Goal: Task Accomplishment & Management: Manage account settings

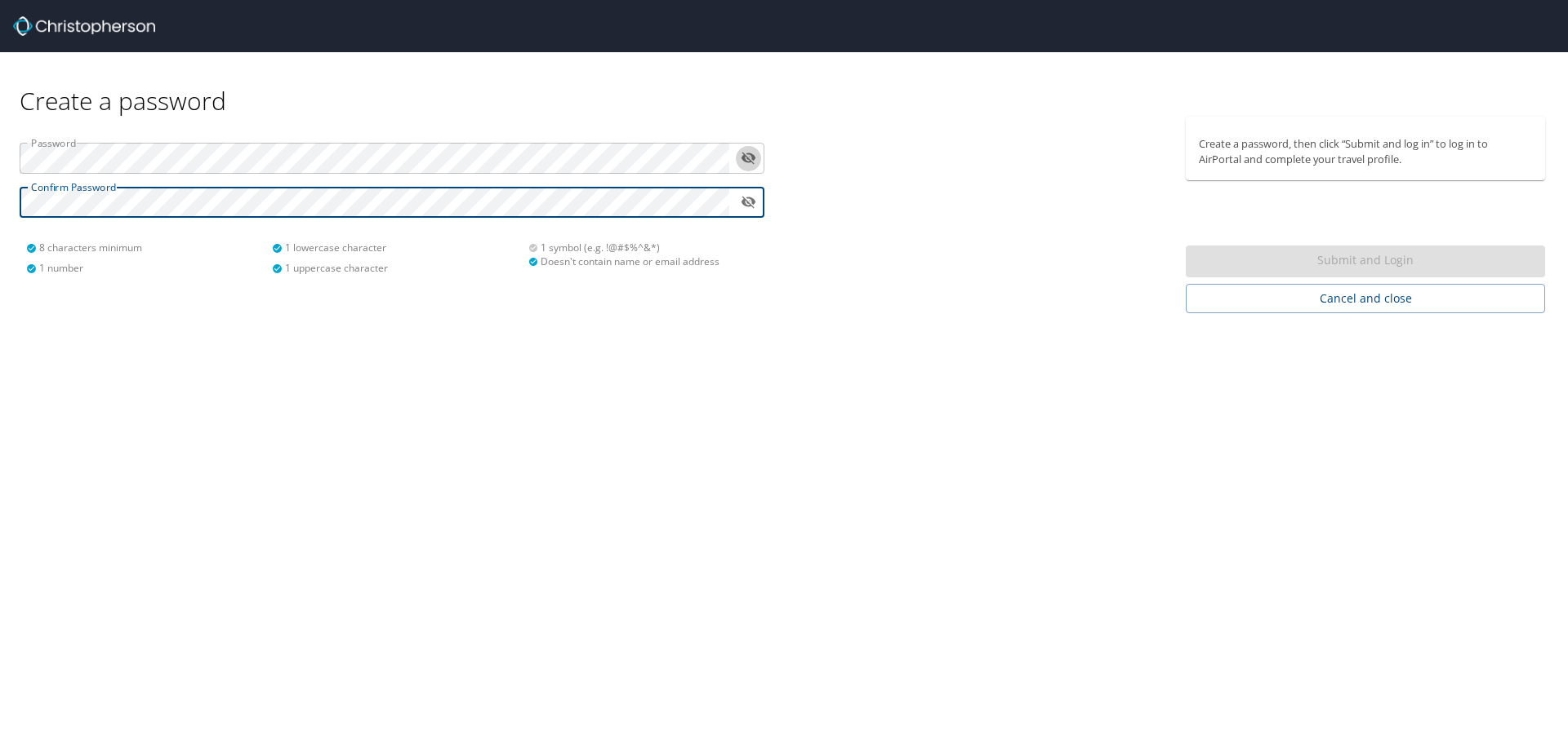
click at [749, 157] on icon "toggle password visibility" at bounding box center [748, 158] width 16 height 16
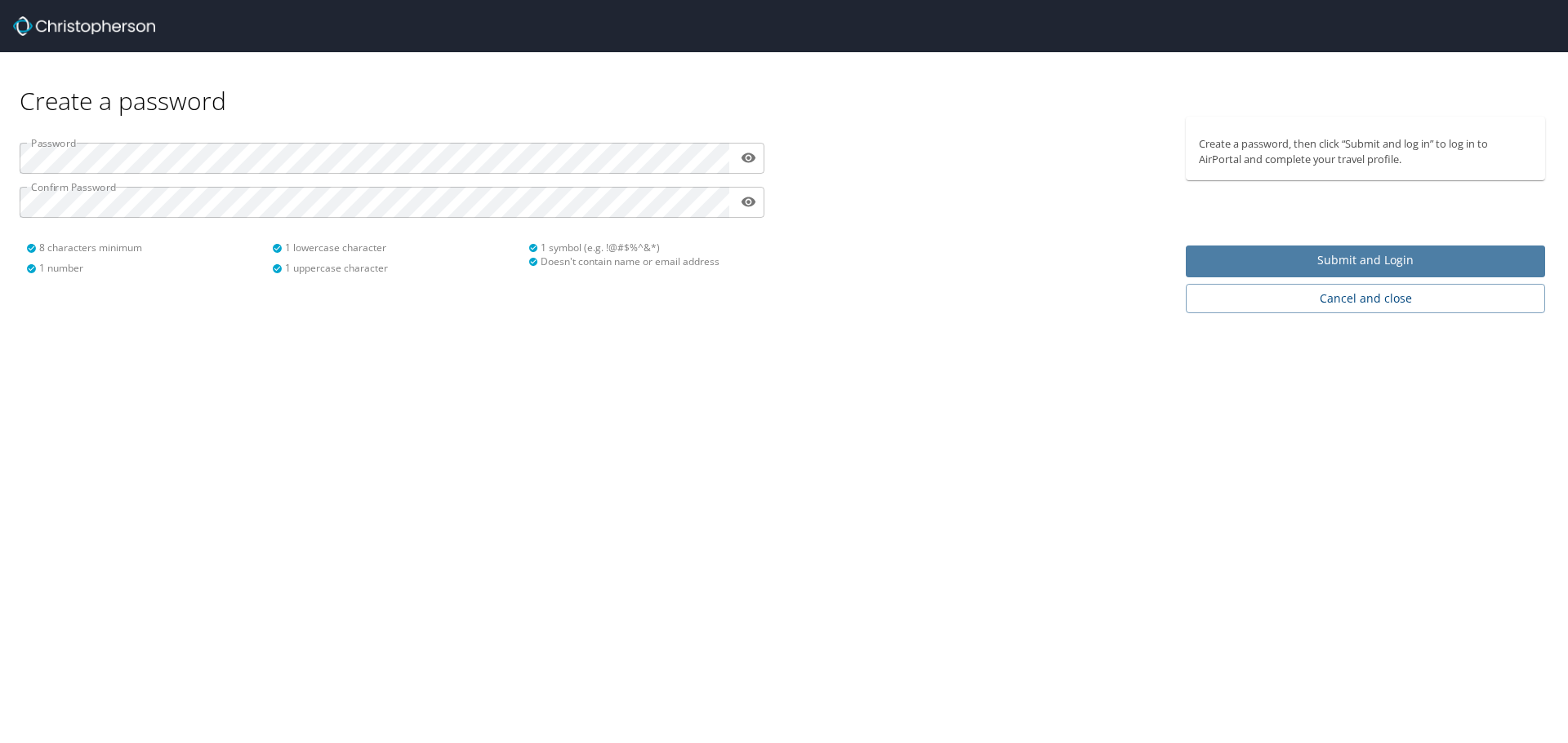
click at [1315, 264] on span "Submit and Login" at bounding box center [1365, 260] width 333 height 21
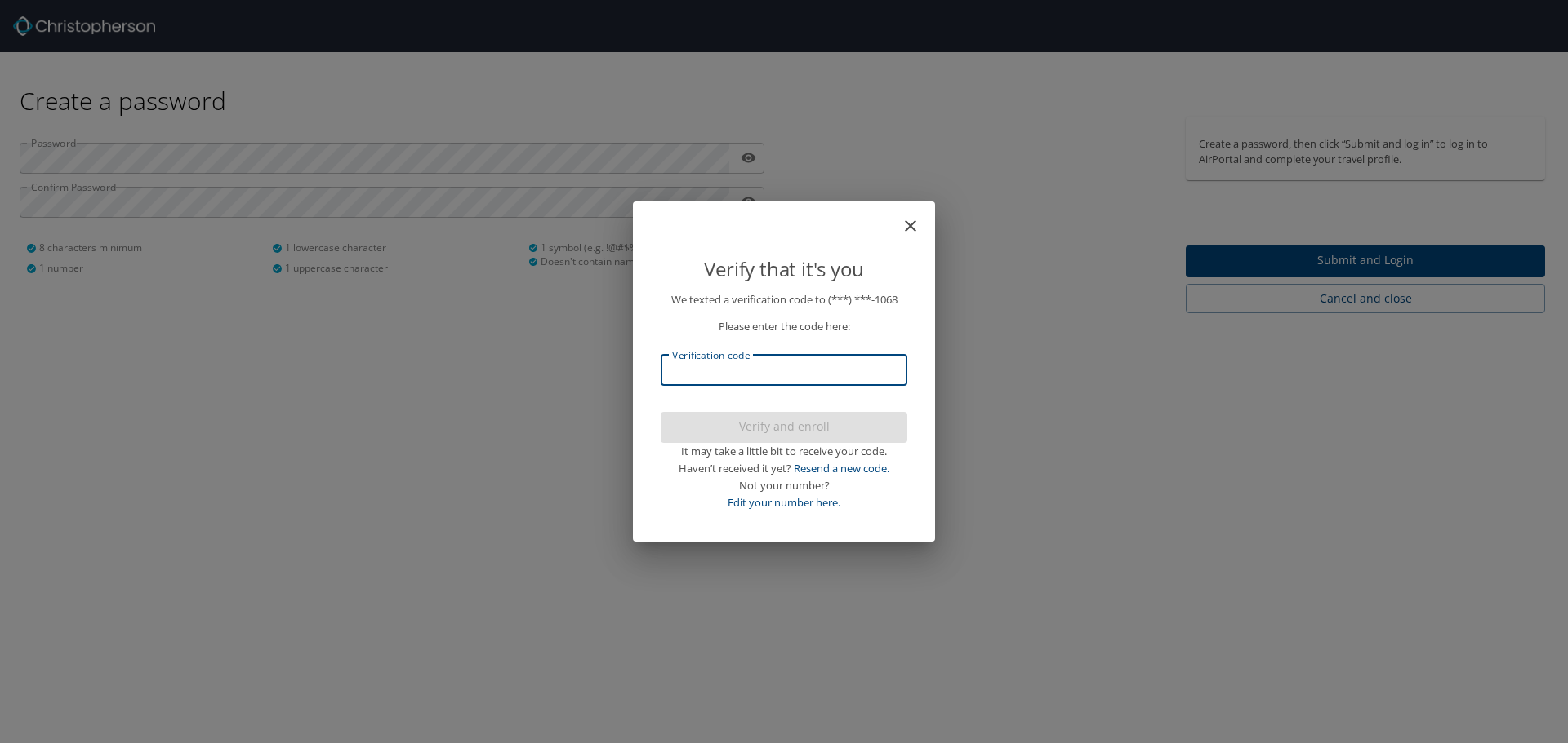
click at [872, 373] on input "Verification code" at bounding box center [784, 371] width 247 height 31
type input "607886"
click at [805, 424] on span "Verify and enroll" at bounding box center [784, 427] width 220 height 21
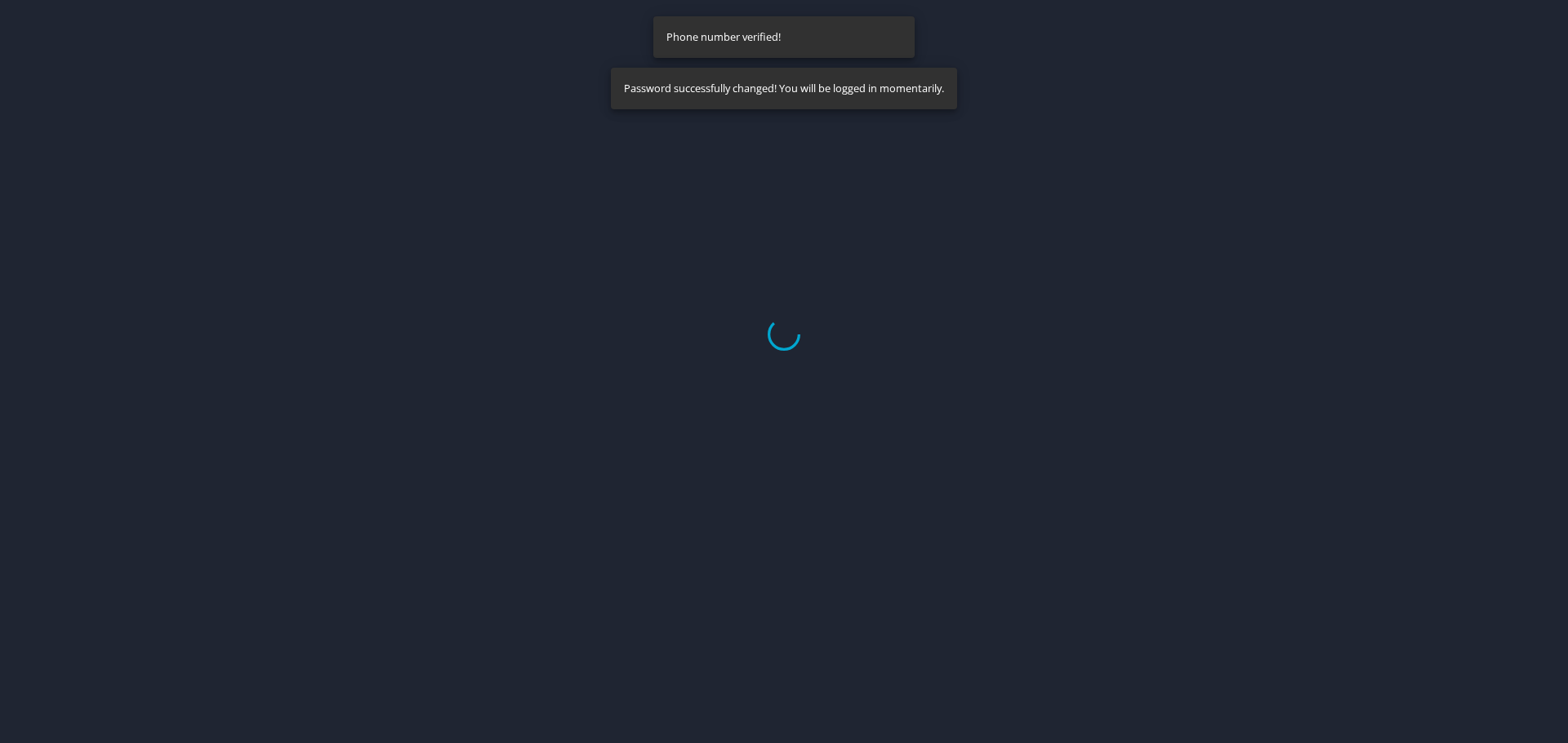
select select "US"
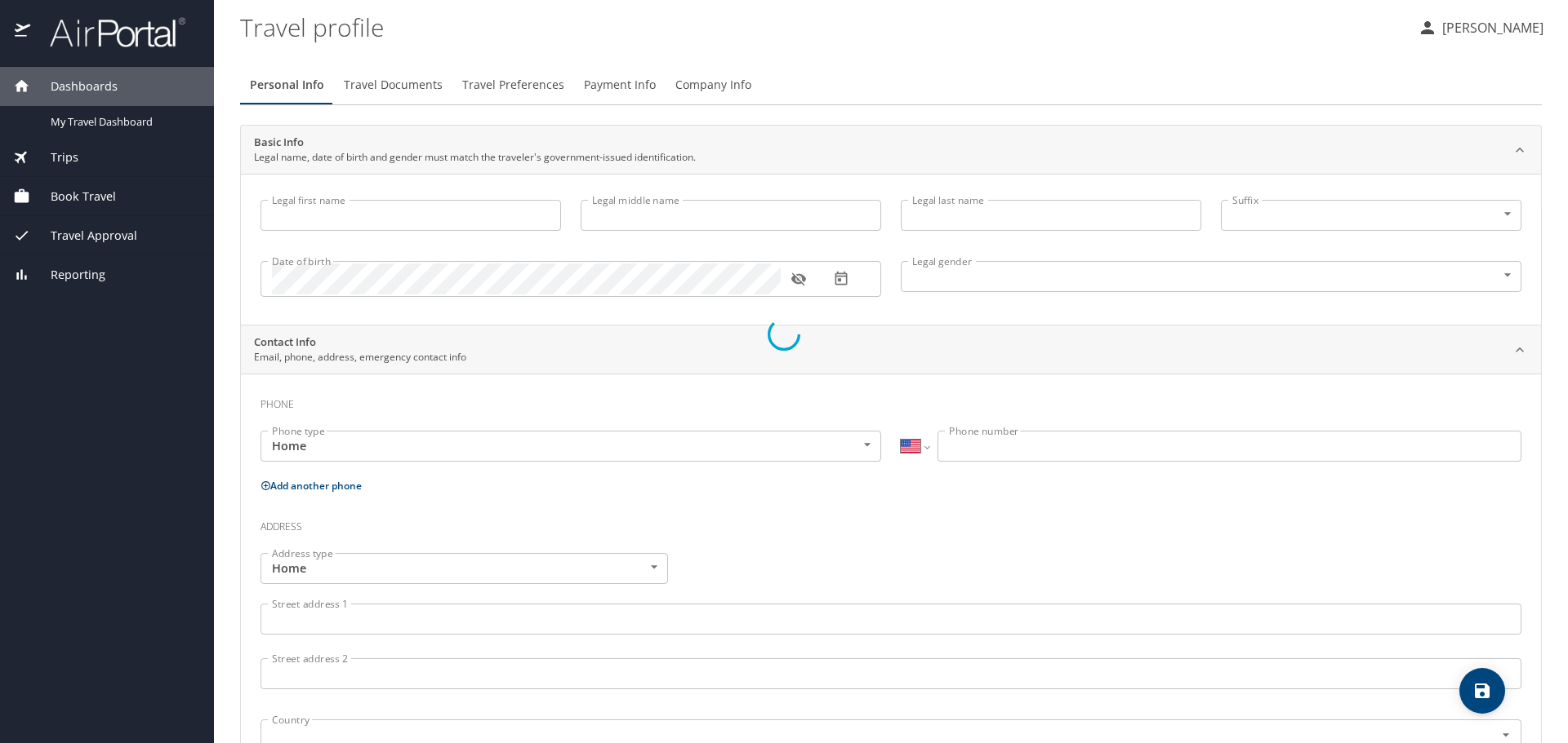
type input "Mary"
type input "Hughes"
type input "Female"
select select "US"
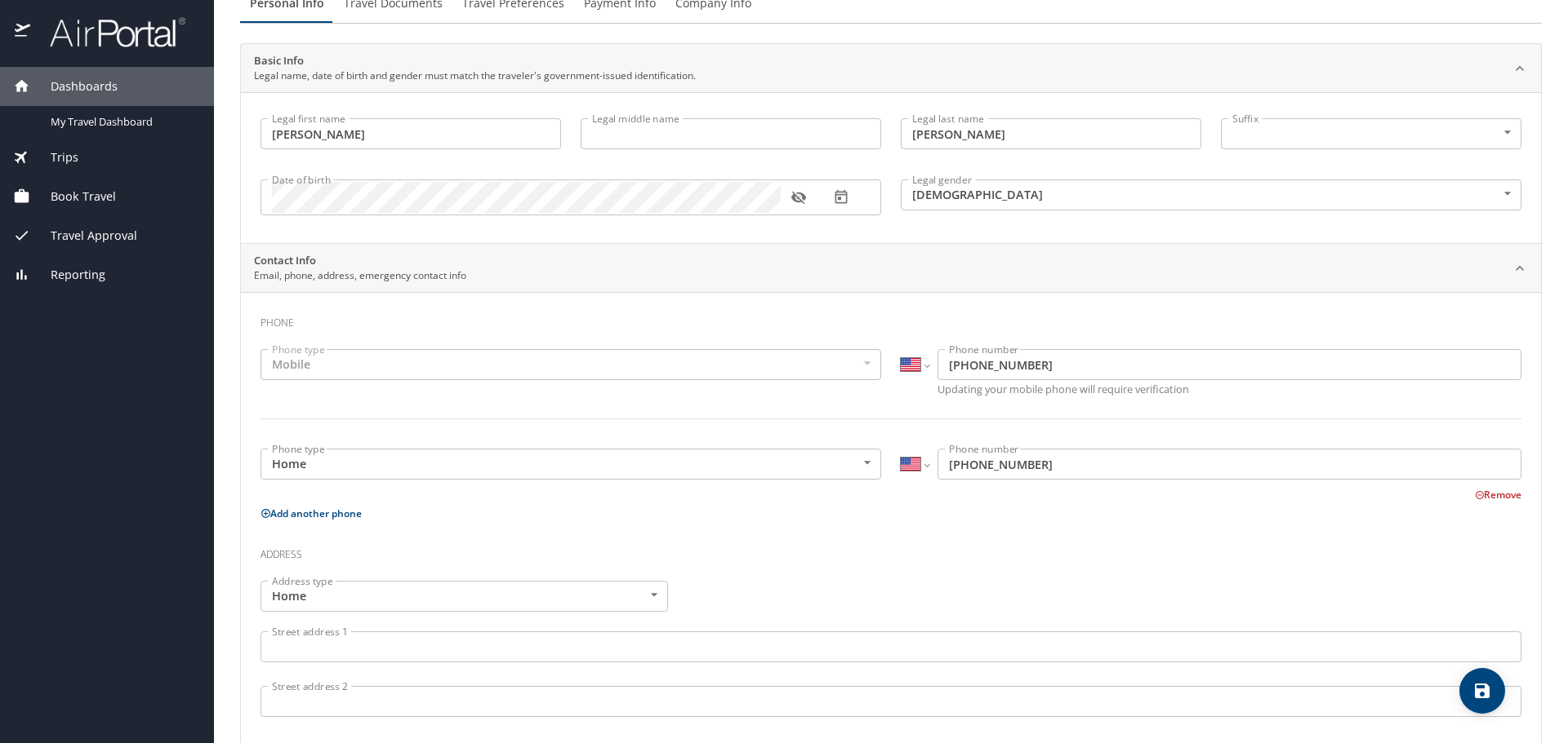
scroll to position [163, 0]
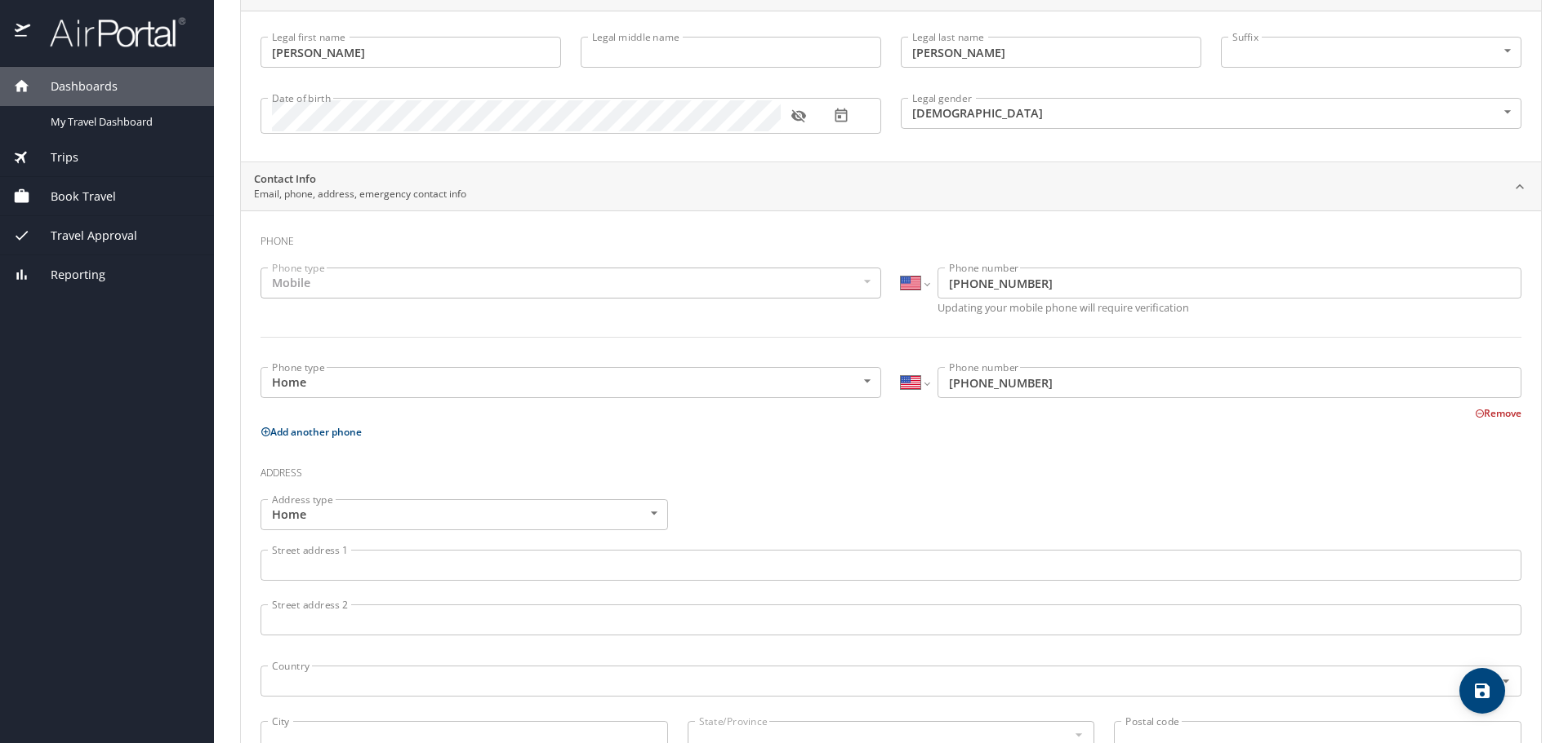
click at [420, 287] on div "Mobile" at bounding box center [571, 283] width 621 height 31
click at [314, 277] on div "Mobile" at bounding box center [571, 283] width 621 height 31
click at [302, 284] on div "Mobile" at bounding box center [571, 283] width 621 height 31
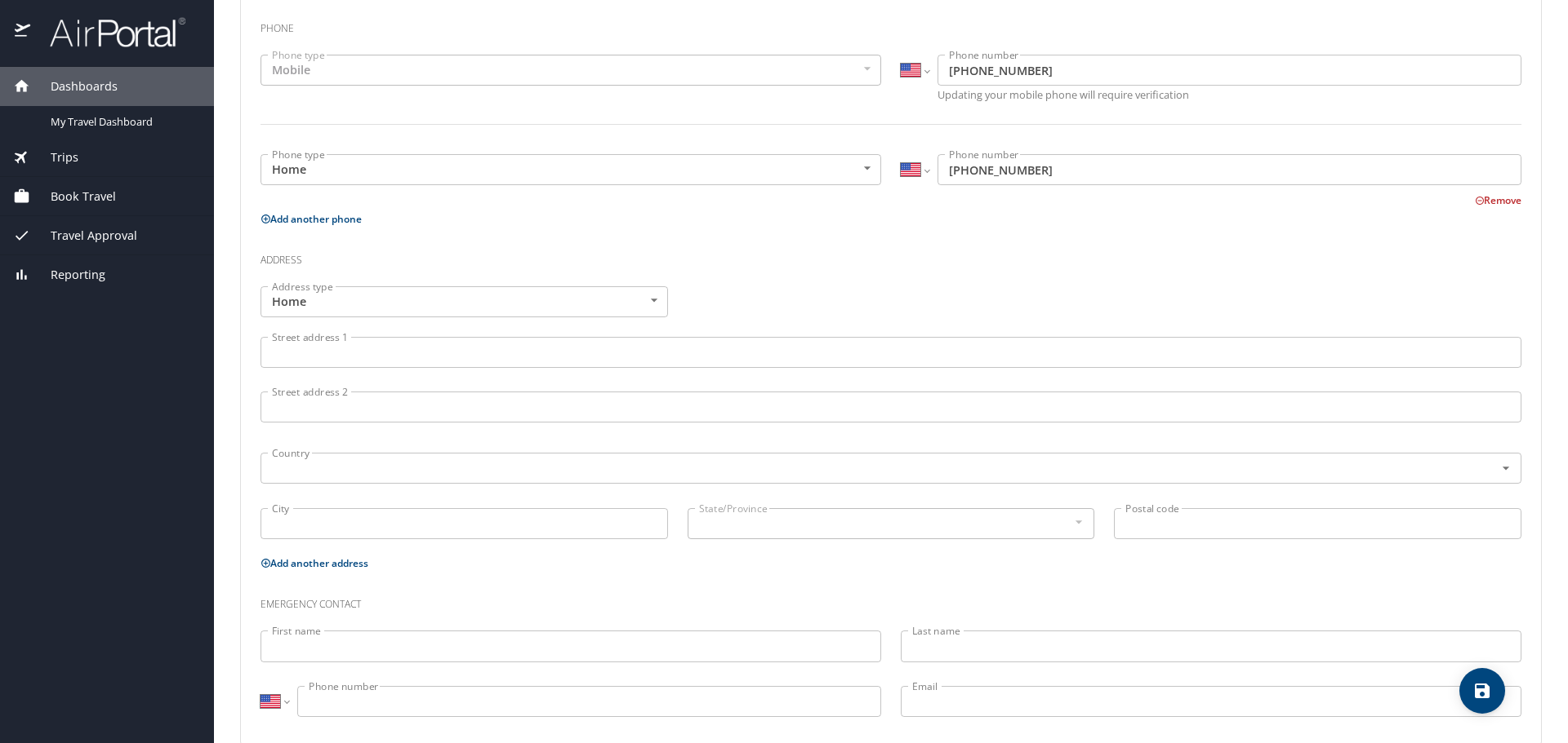
scroll to position [404, 0]
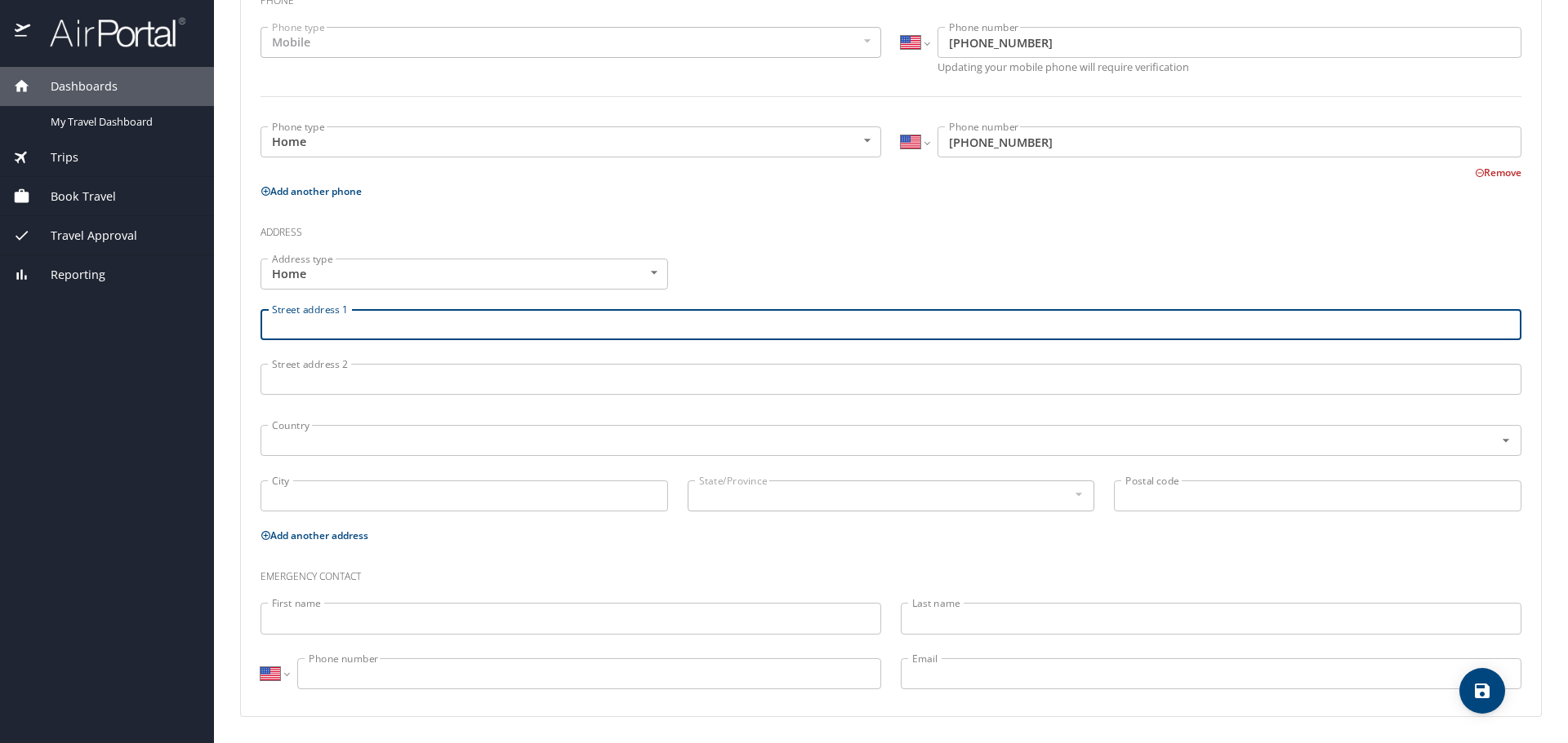
click at [457, 322] on input "Street address 1" at bounding box center [890, 325] width 1260 height 31
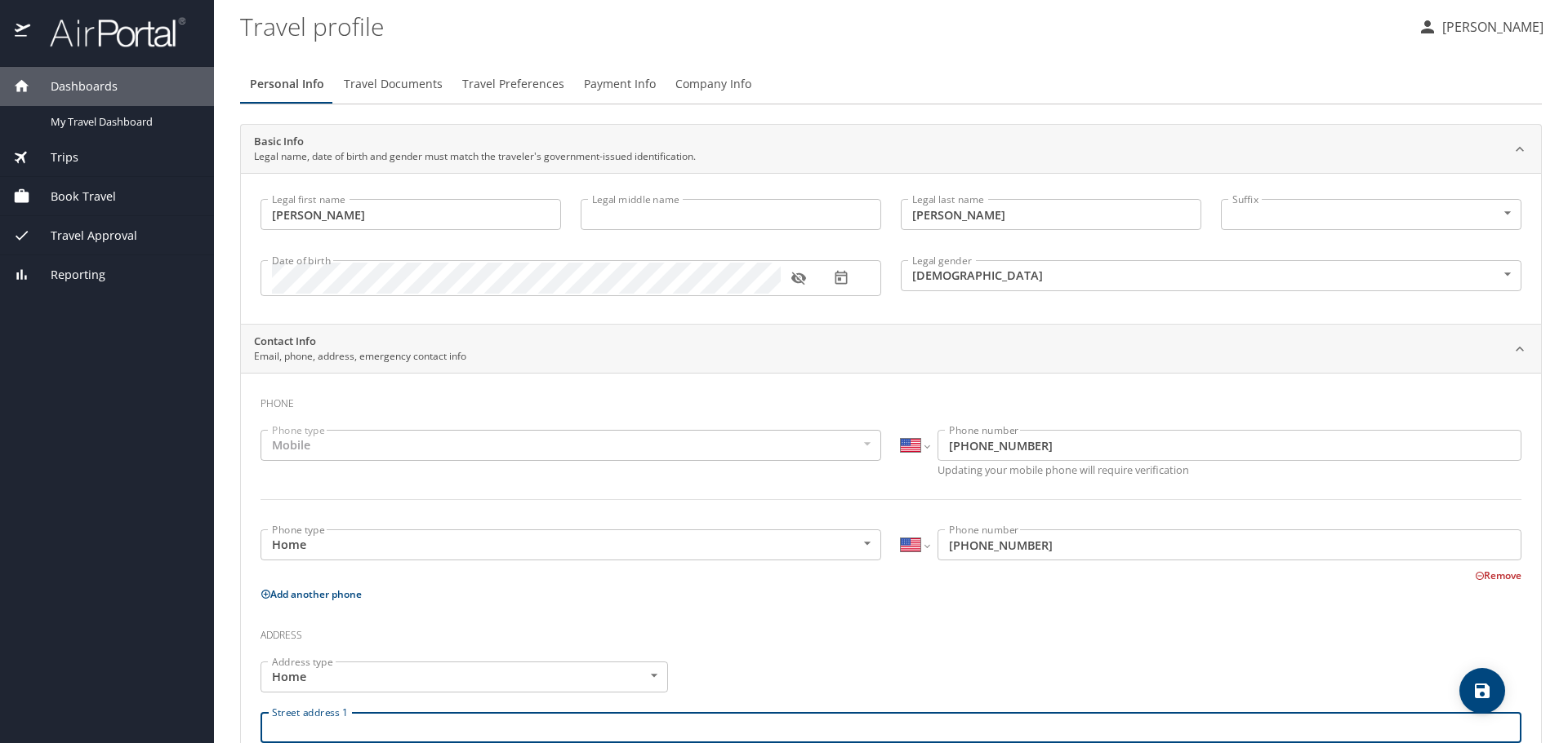
scroll to position [0, 0]
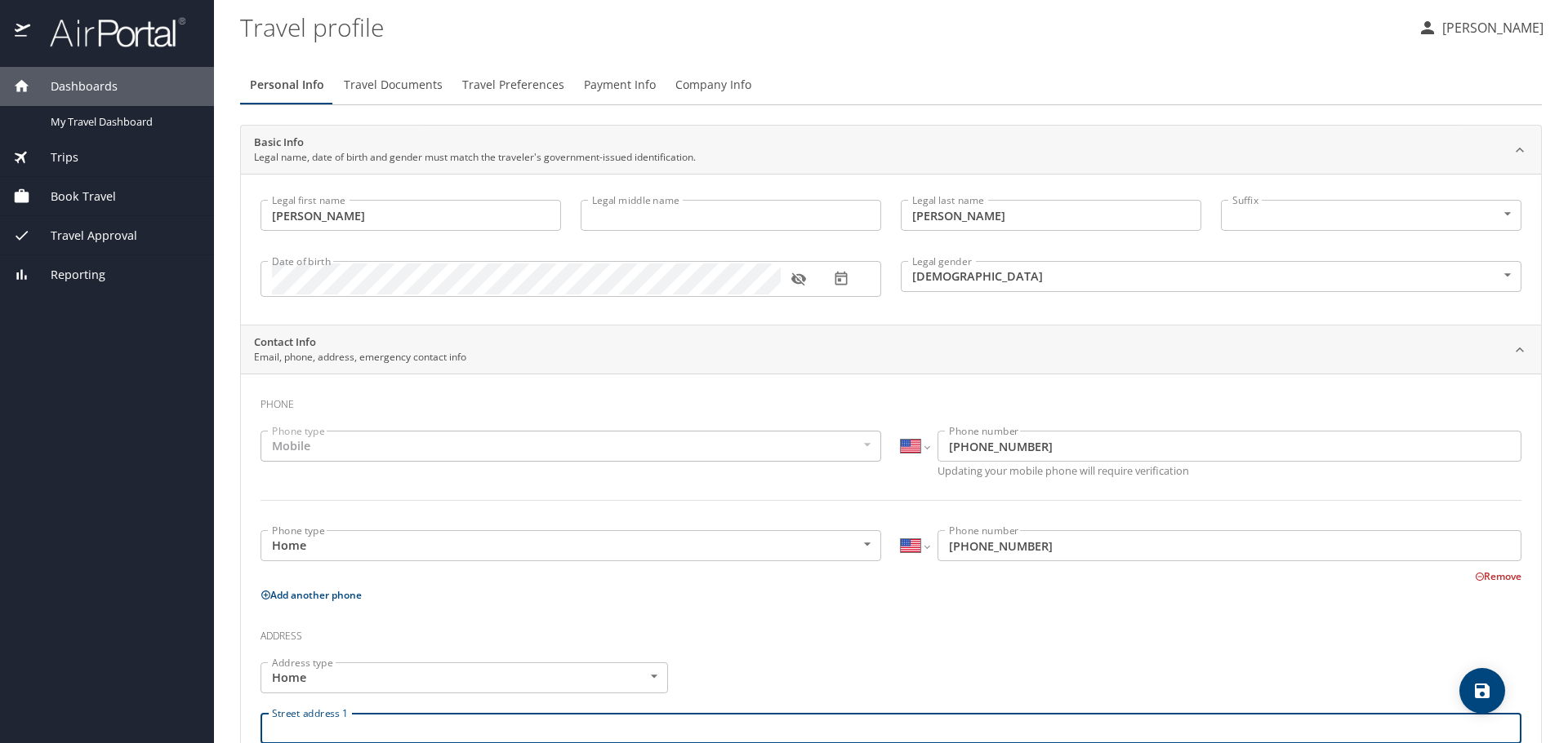
click at [386, 85] on span "Travel Documents" at bounding box center [393, 85] width 99 height 21
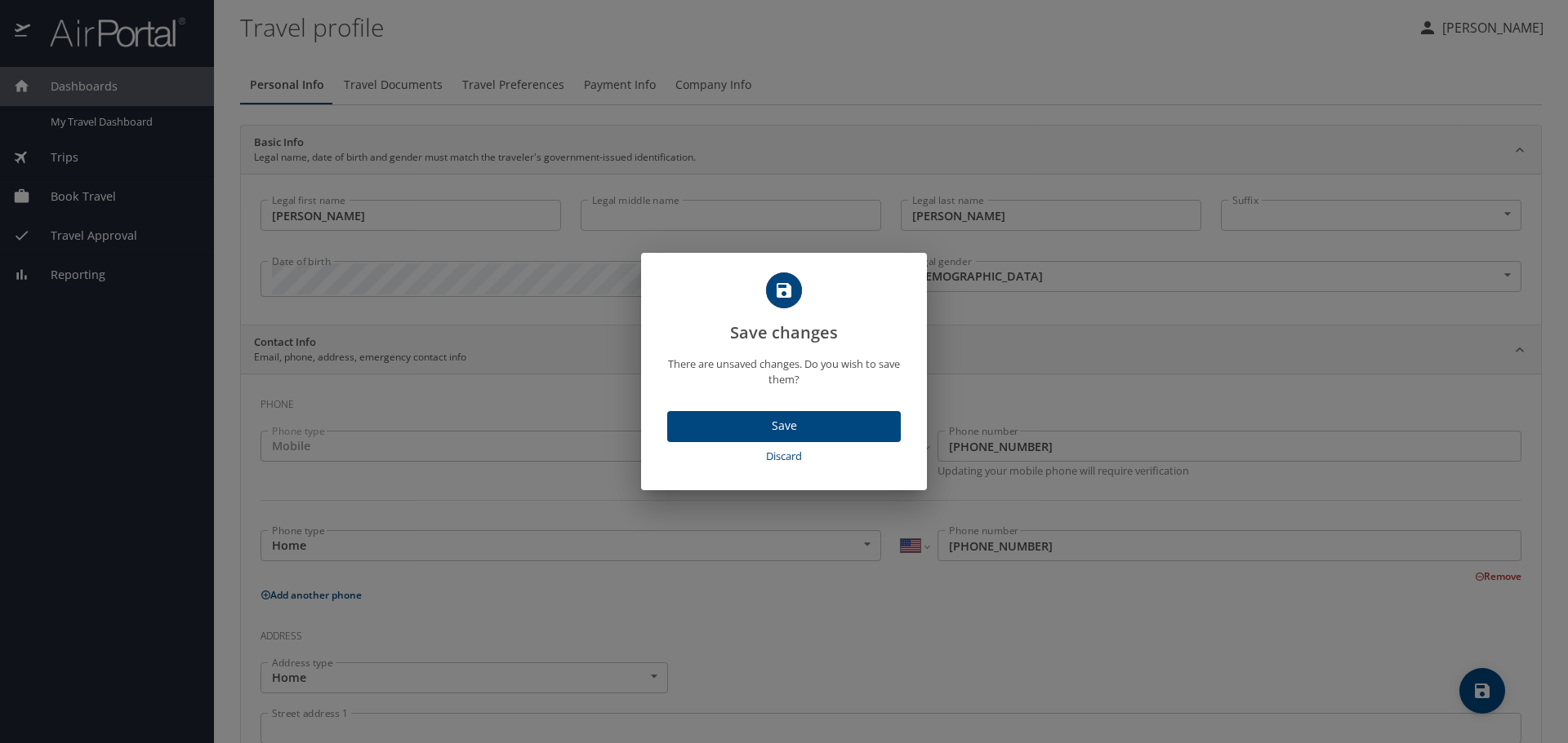
click at [791, 430] on span "Save" at bounding box center [784, 426] width 208 height 21
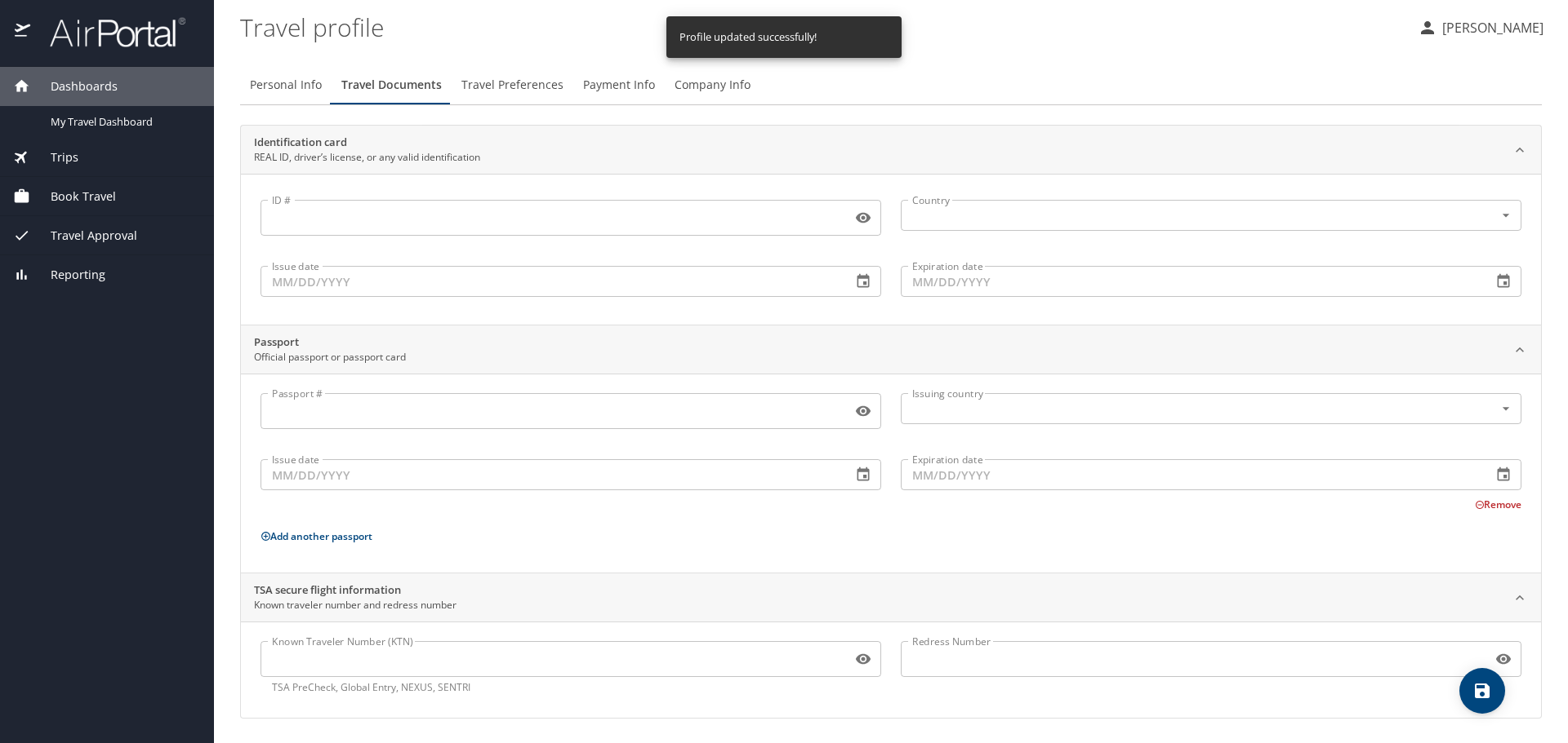
scroll to position [2, 0]
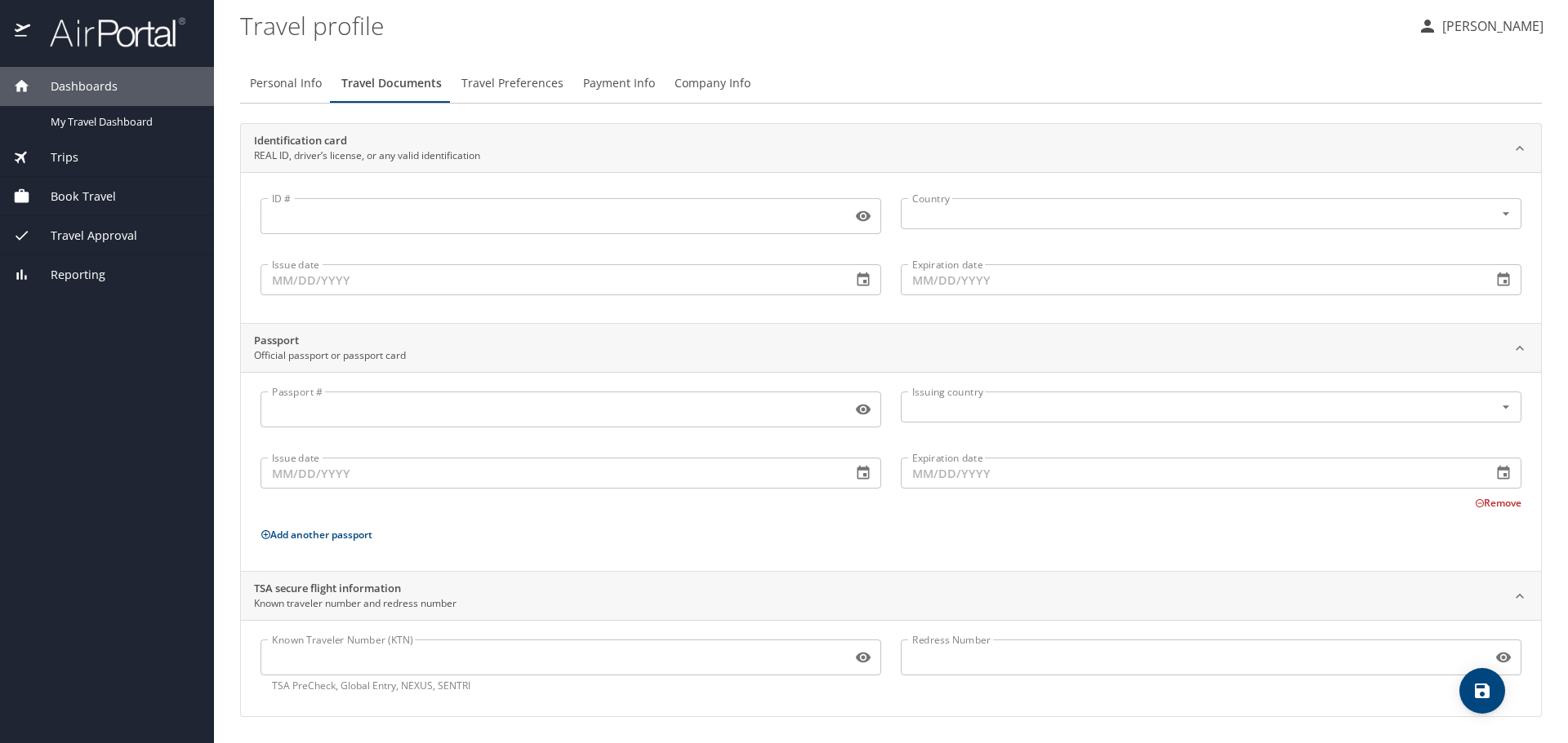
click at [70, 155] on span "Trips" at bounding box center [54, 158] width 48 height 18
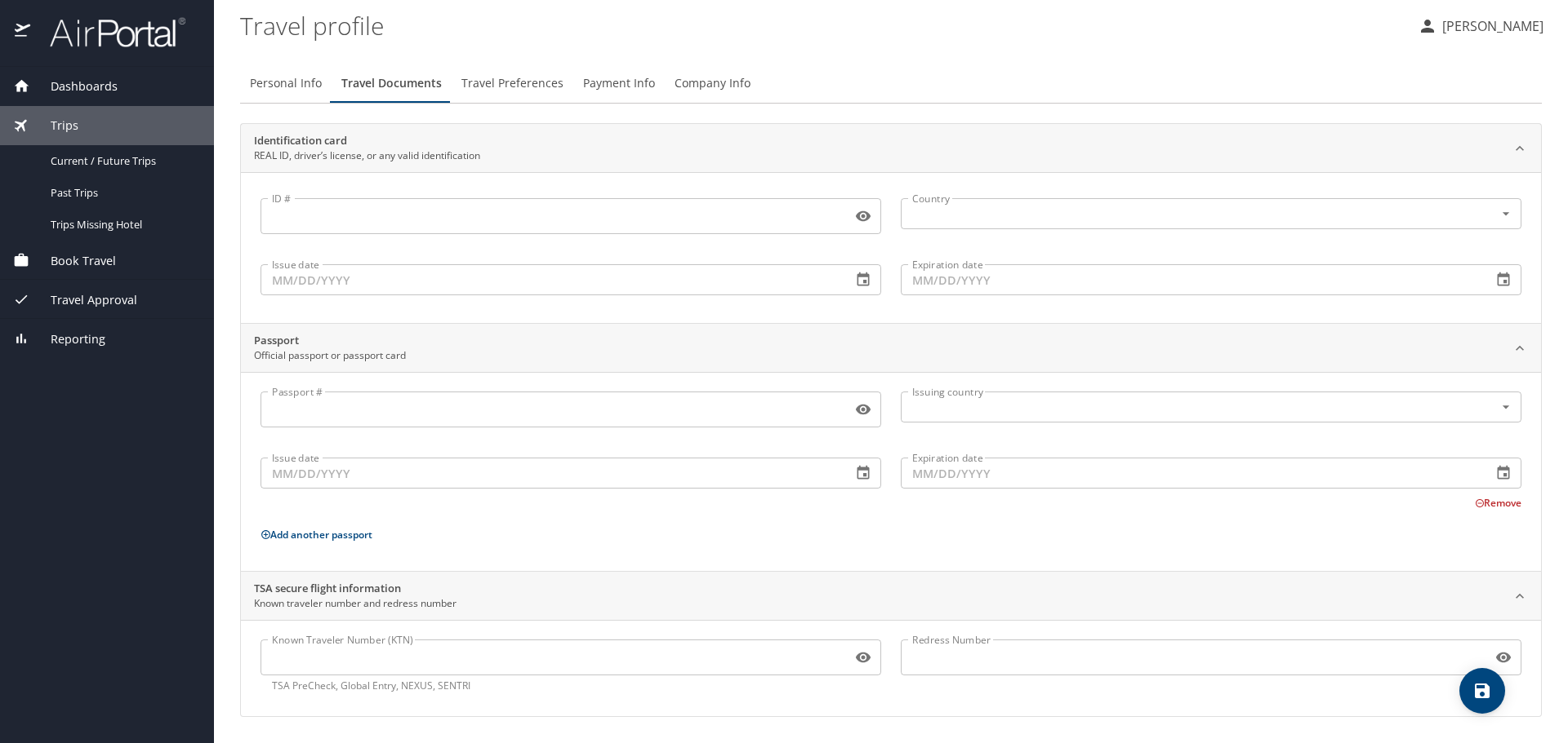
scroll to position [0, 0]
click at [1484, 32] on p "[PERSON_NAME]" at bounding box center [1490, 27] width 106 height 20
click at [81, 86] on div at bounding box center [784, 371] width 1568 height 743
click at [36, 83] on span "Dashboards" at bounding box center [73, 86] width 87 height 18
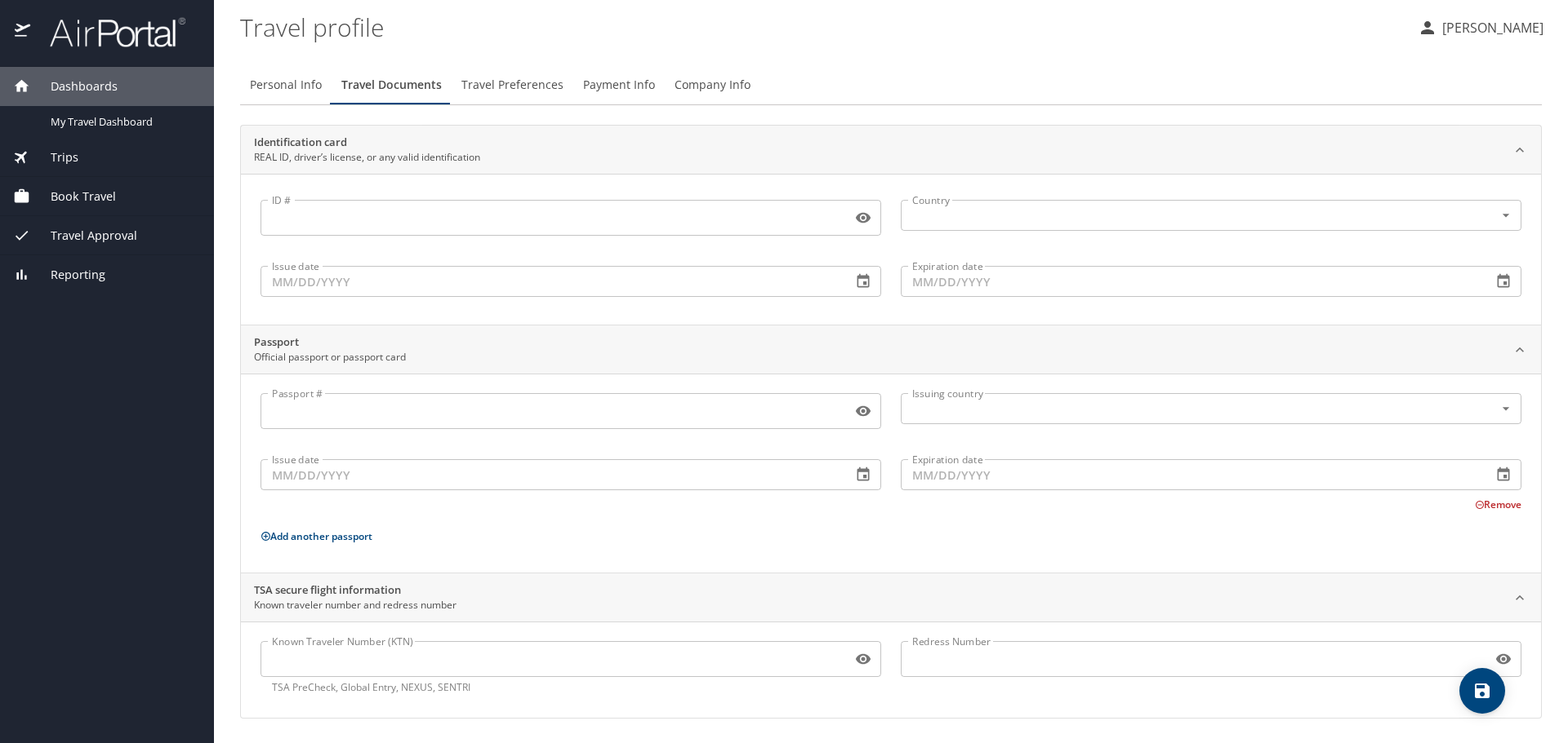
click at [19, 196] on icon at bounding box center [22, 195] width 14 height 13
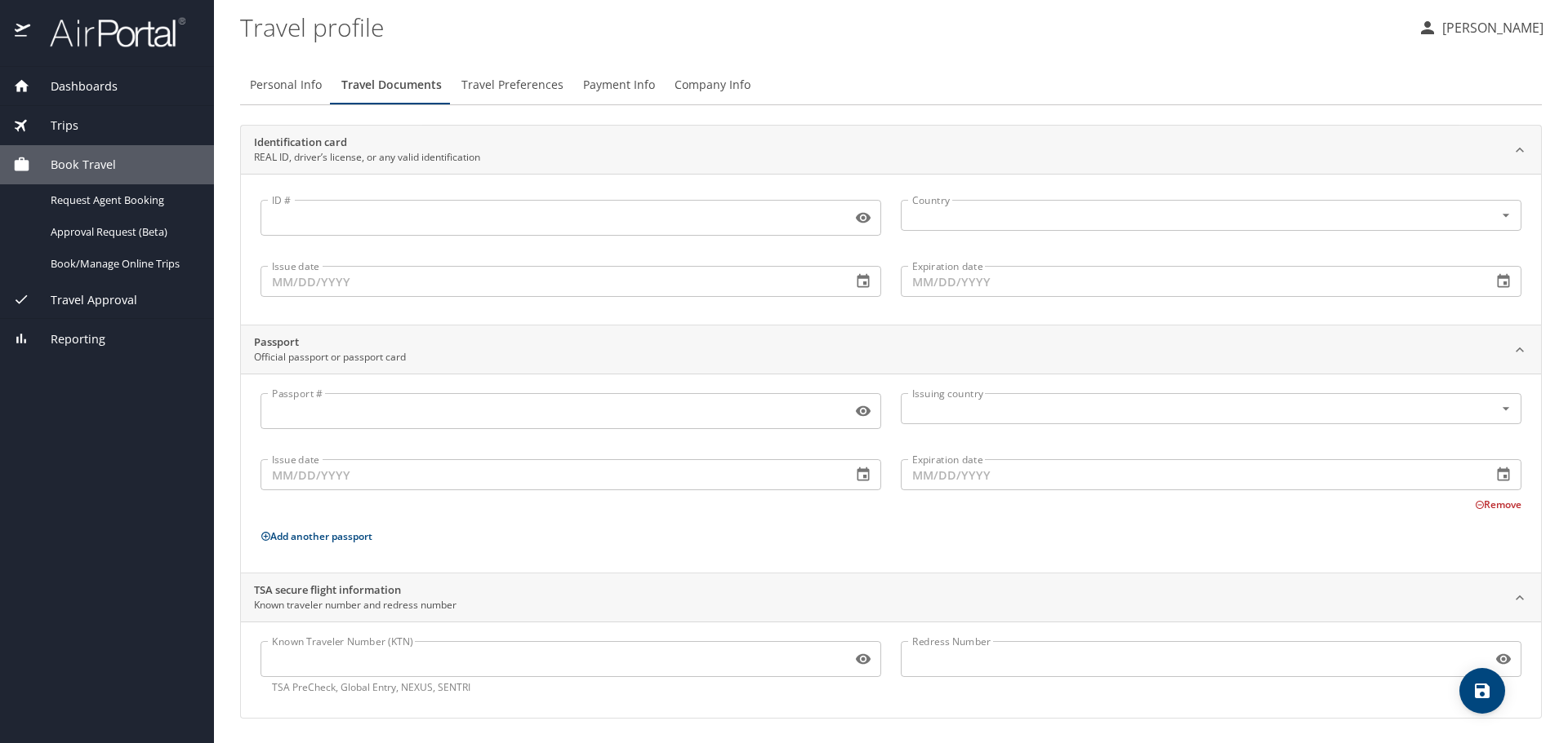
click at [72, 84] on span "Dashboards" at bounding box center [73, 86] width 87 height 18
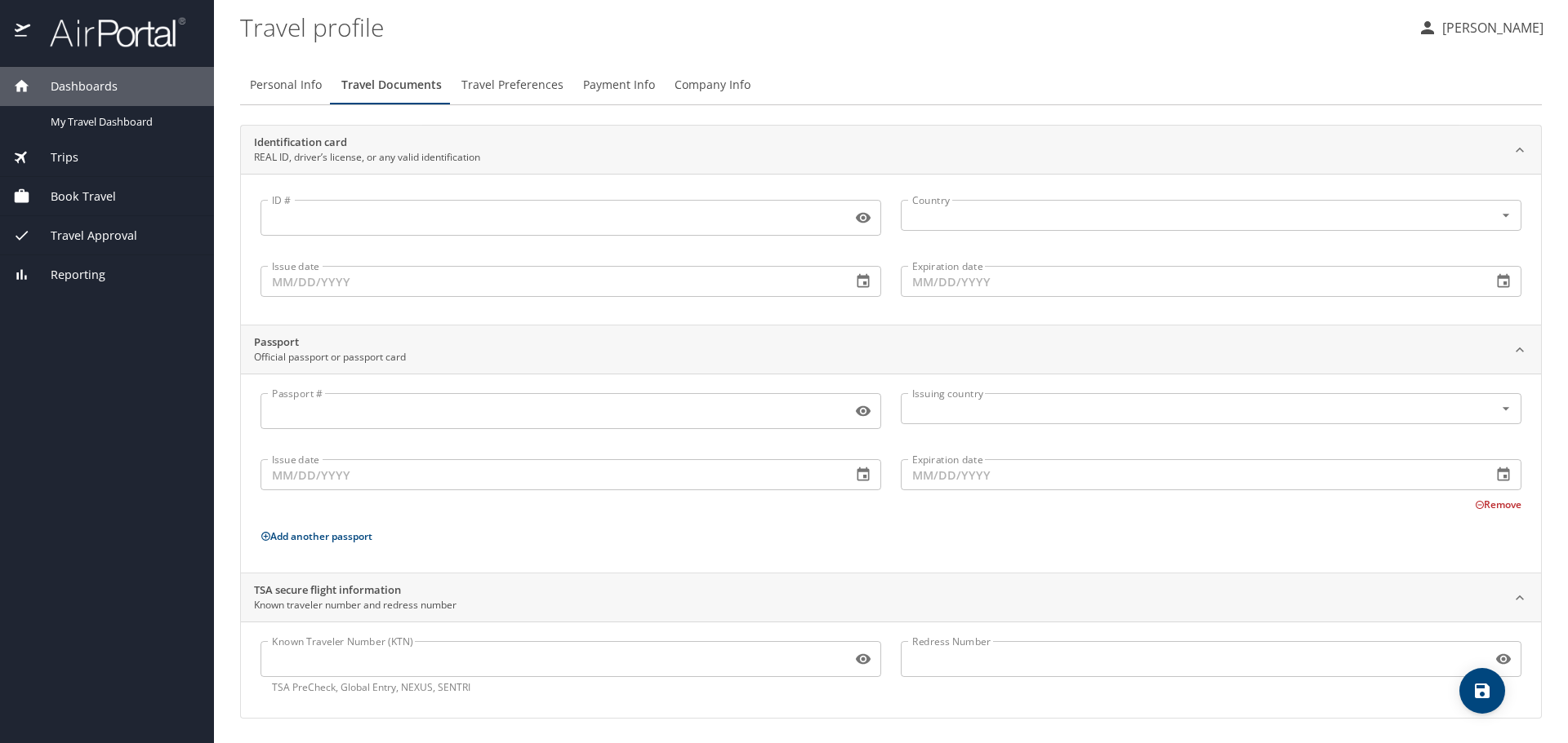
click at [85, 40] on img at bounding box center [109, 32] width 154 height 32
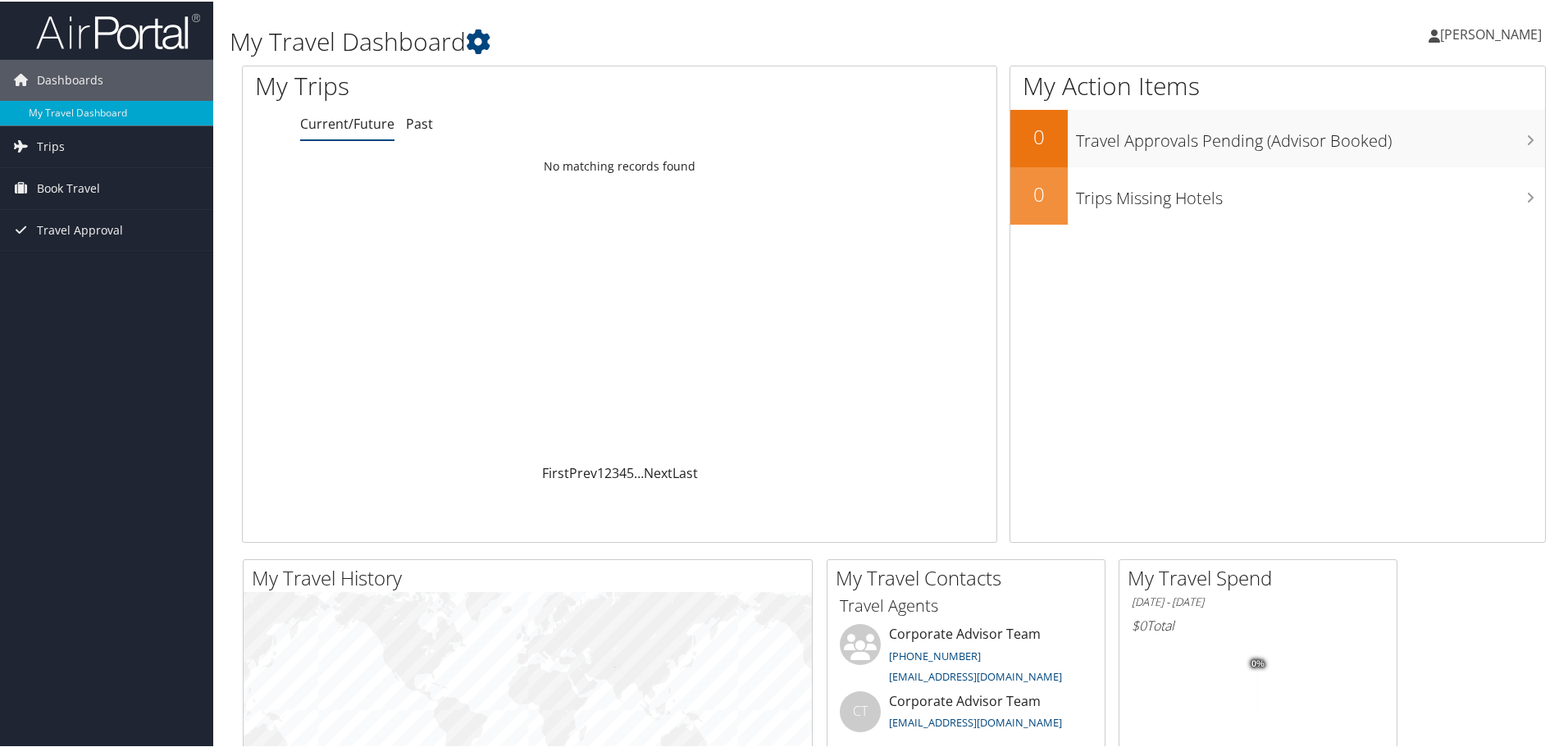
click at [1485, 33] on span "[PERSON_NAME]" at bounding box center [1490, 32] width 101 height 18
click at [486, 41] on icon at bounding box center [478, 39] width 25 height 25
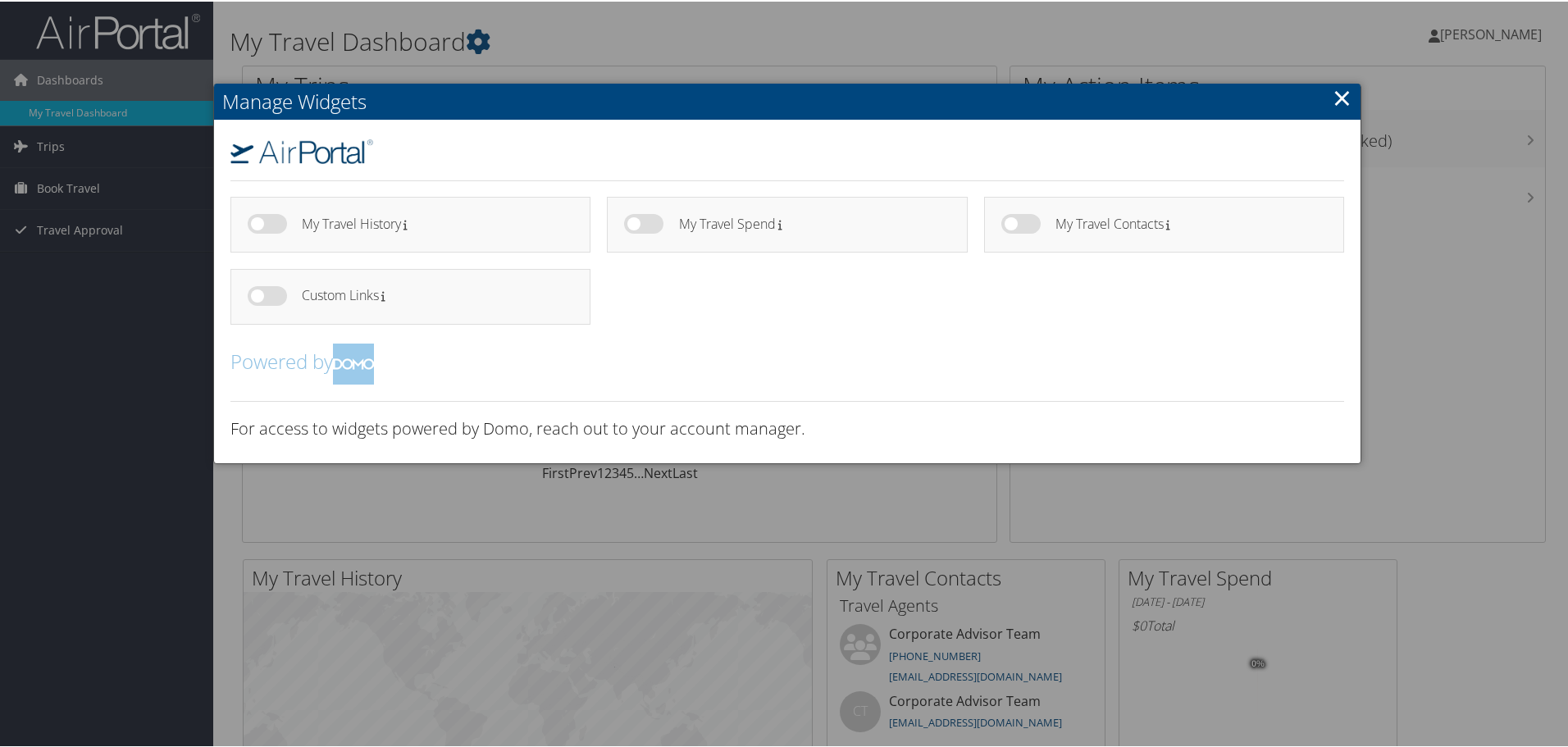
click at [1343, 93] on link "×" at bounding box center [1342, 95] width 19 height 32
